Goal: Book appointment/travel/reservation

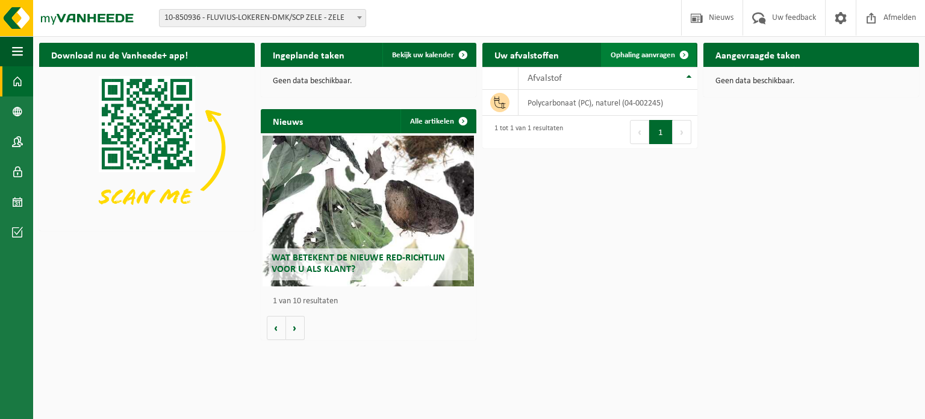
click at [644, 55] on span "Ophaling aanvragen" at bounding box center [643, 55] width 64 height 8
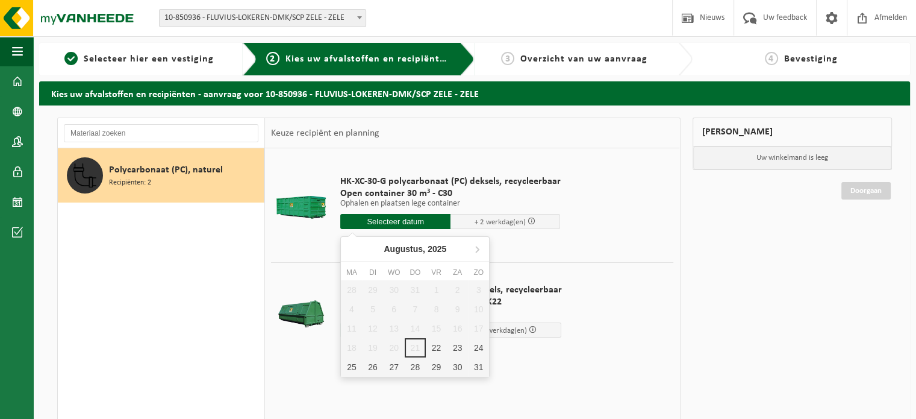
click at [401, 227] on input "text" at bounding box center [395, 221] width 110 height 15
click at [434, 348] on div "22" at bounding box center [436, 347] width 21 height 19
type input "Van 2025-08-22"
type input "2025-08-22"
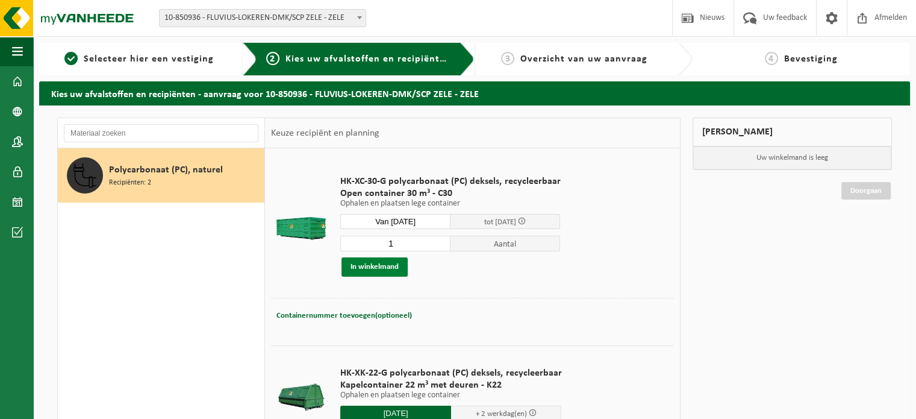
click at [366, 269] on button "In winkelmand" at bounding box center [375, 266] width 66 height 19
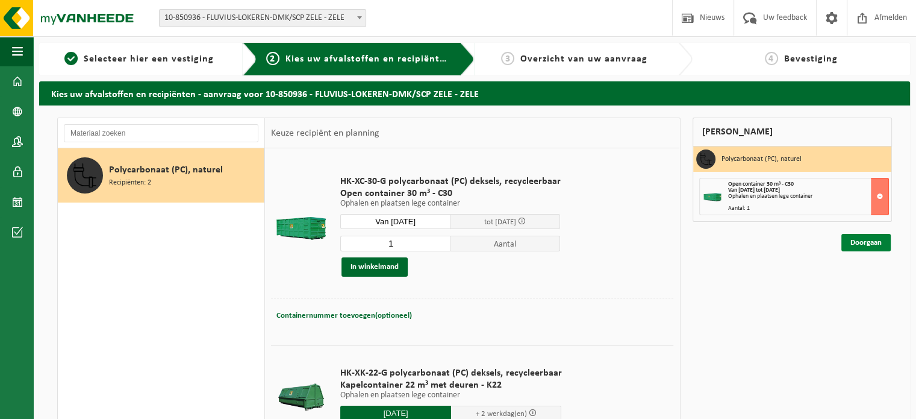
click at [863, 246] on link "Doorgaan" at bounding box center [866, 242] width 49 height 17
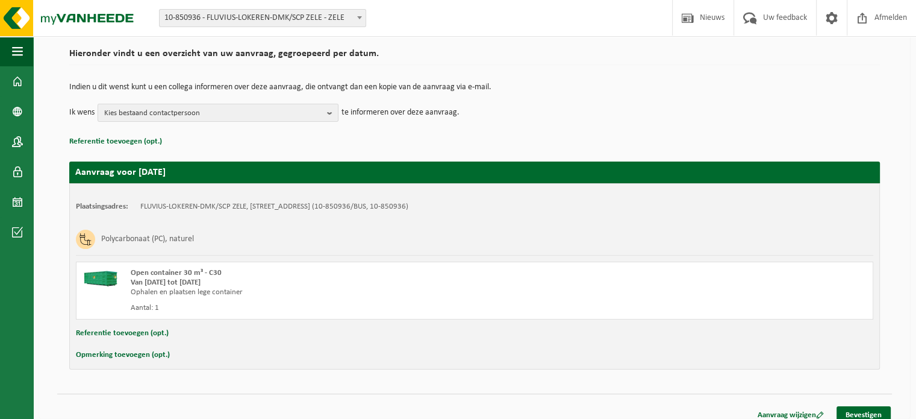
scroll to position [97, 0]
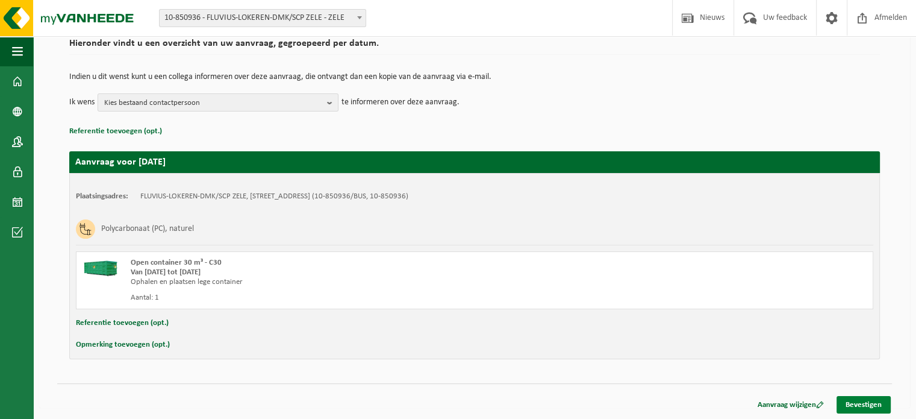
click at [849, 405] on link "Bevestigen" at bounding box center [864, 404] width 54 height 17
